Goal: Task Accomplishment & Management: Use online tool/utility

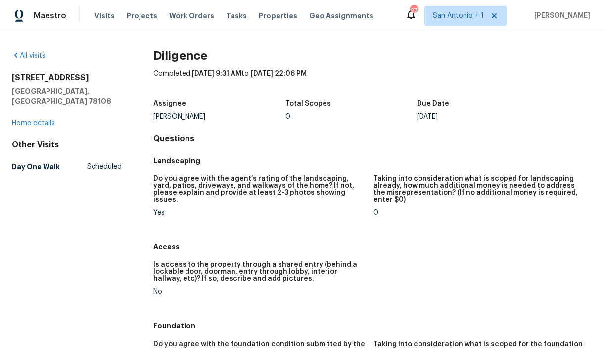
click at [556, 74] on div "Completed: 9/17/2025, 9:31 AM to 9/17/2025, 22:06 PM" at bounding box center [373, 82] width 440 height 26
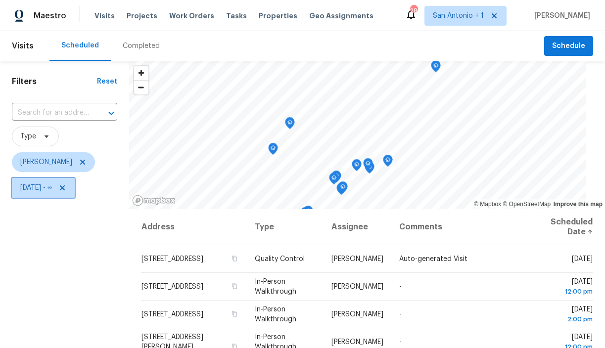
click at [66, 189] on icon at bounding box center [62, 188] width 8 height 8
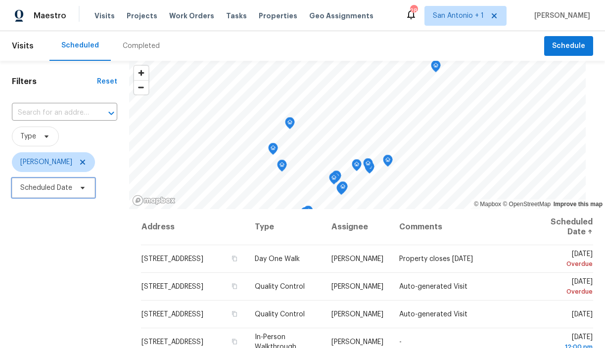
click at [79, 188] on icon at bounding box center [83, 188] width 8 height 8
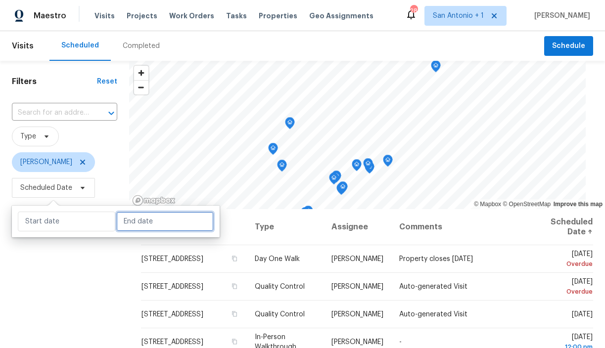
click at [120, 223] on input "text" at bounding box center [164, 222] width 97 height 20
select select "8"
select select "2025"
select select "9"
select select "2025"
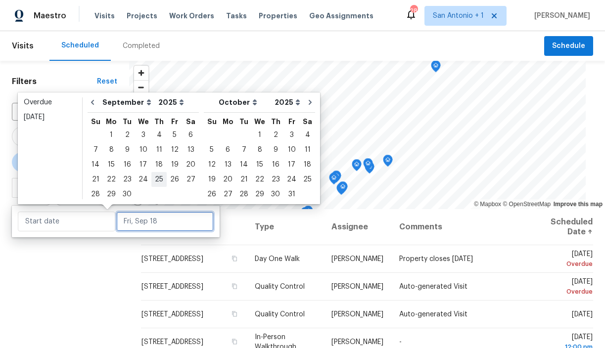
type input "Tue, Sep 30"
click at [170, 163] on div "19" at bounding box center [175, 165] width 16 height 14
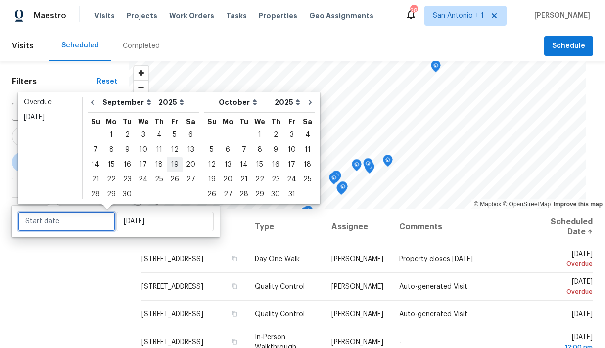
type input "Fri, Sep 19"
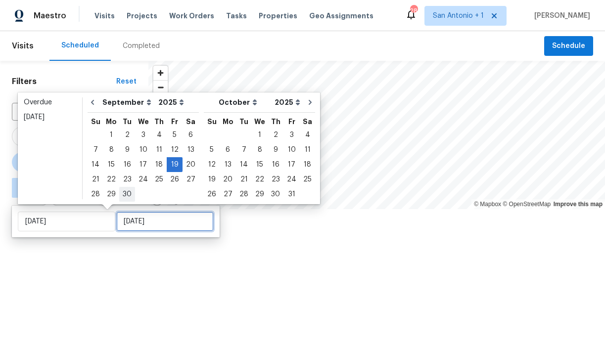
type input "Fri, Sep 19"
type input "Mon, Sep 29"
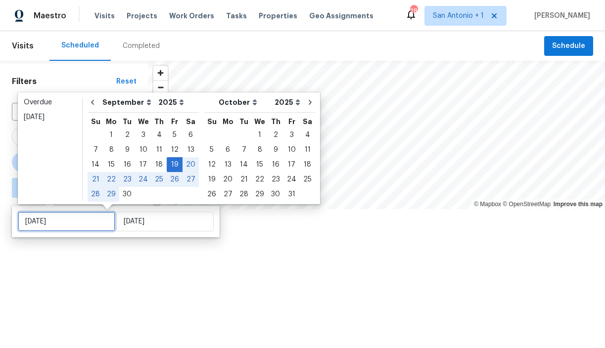
type input "Fri, Sep 19"
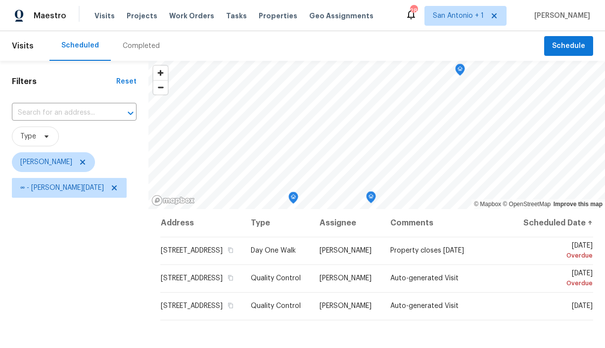
click at [87, 257] on div "Filters Reset ​ Type Chris Fuentes ∞ - Fri, Sep 19" at bounding box center [74, 274] width 148 height 427
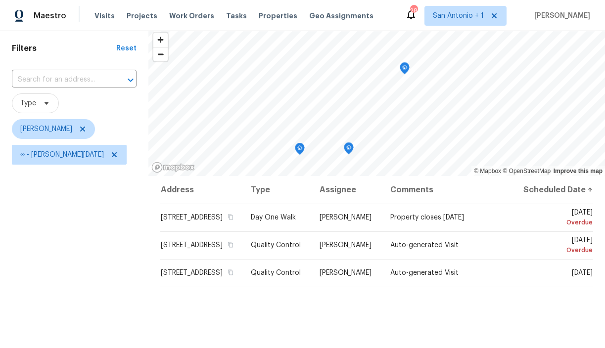
scroll to position [34, 0]
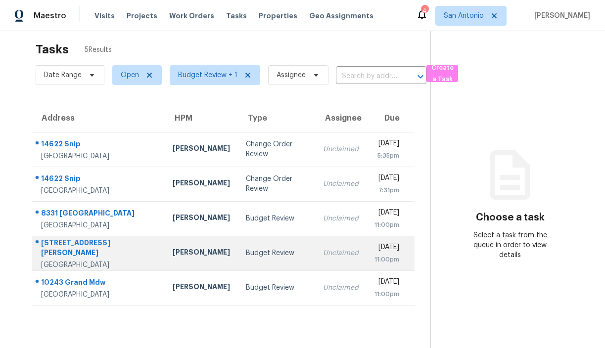
scroll to position [18, 0]
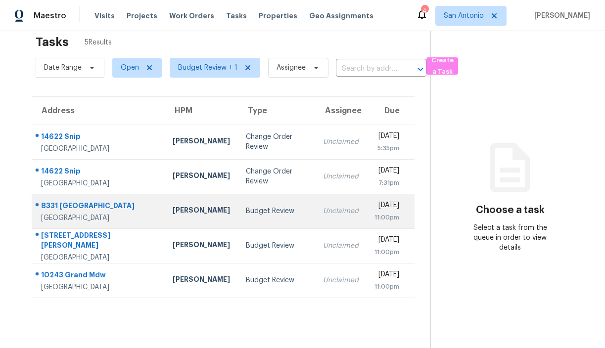
click at [79, 208] on div "8331 Ballantrae" at bounding box center [99, 207] width 116 height 12
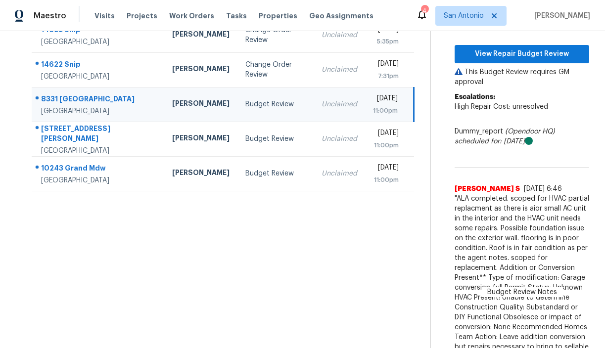
scroll to position [134, 0]
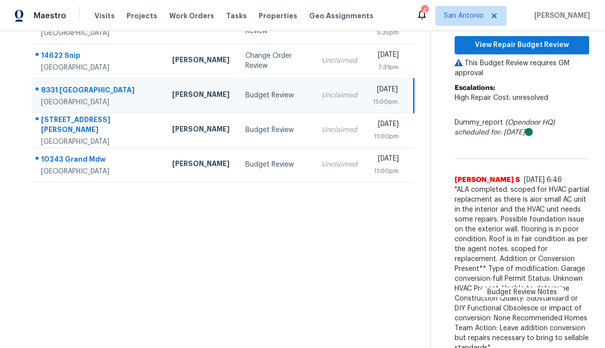
click at [509, 291] on span "Budget Review Notes" at bounding box center [522, 292] width 82 height 10
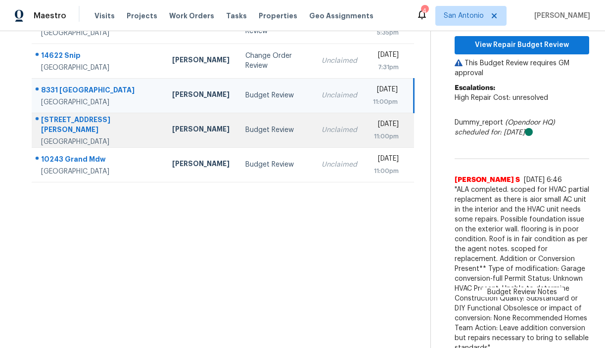
click at [119, 126] on div "12755 Thomas Sumter St" at bounding box center [98, 126] width 115 height 22
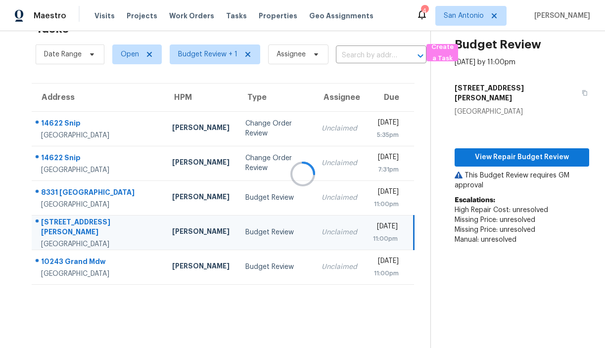
scroll to position [74, 0]
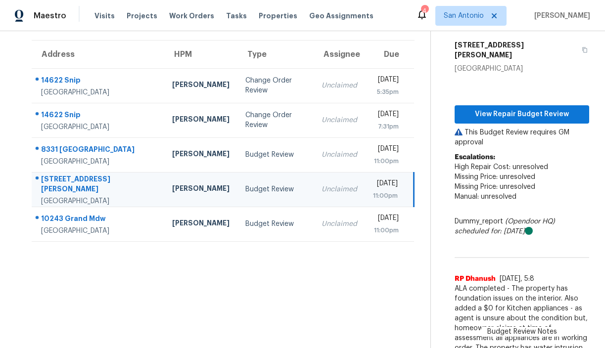
click at [528, 327] on span "Budget Review Notes" at bounding box center [522, 332] width 82 height 10
click at [516, 305] on span "ALA completed - The property has foundation issues on the interior. Also added …" at bounding box center [521, 318] width 135 height 69
click at [501, 328] on span "ALA completed - The property has foundation issues on the interior. Also added …" at bounding box center [521, 318] width 135 height 69
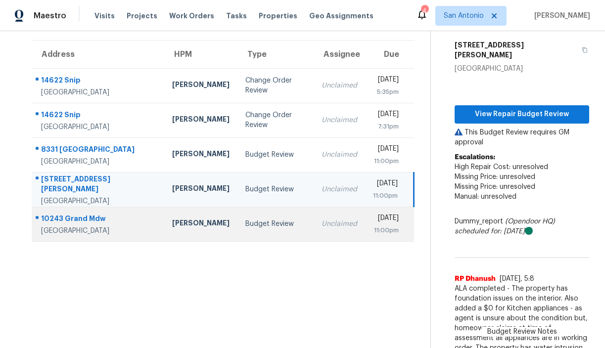
click at [172, 227] on div "[PERSON_NAME]" at bounding box center [200, 224] width 57 height 12
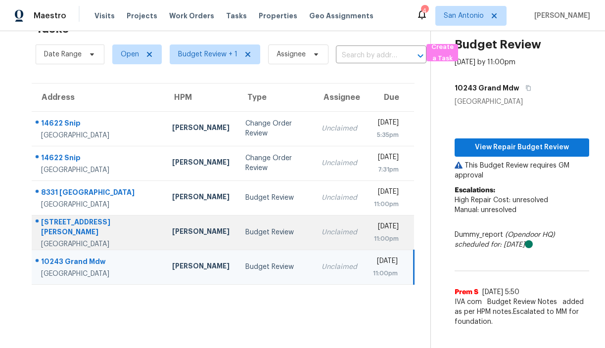
click at [172, 237] on div "[PERSON_NAME]" at bounding box center [200, 233] width 57 height 12
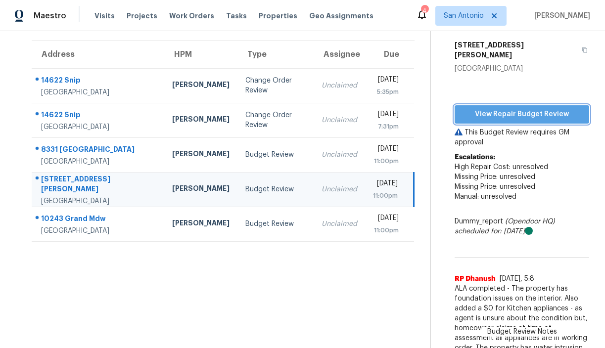
click at [524, 108] on span "View Repair Budget Review" at bounding box center [521, 114] width 119 height 12
click at [501, 108] on span "View Repair Budget Review" at bounding box center [521, 114] width 119 height 12
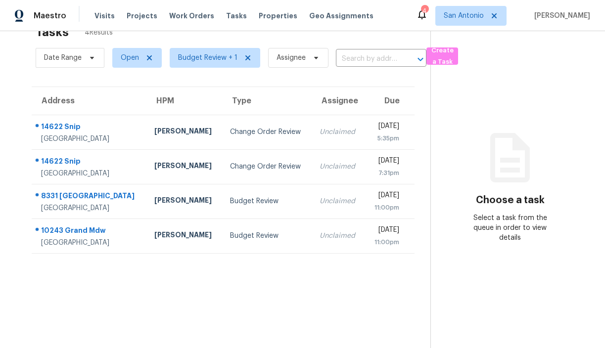
scroll to position [31, 0]
